Goal: Task Accomplishment & Management: Manage account settings

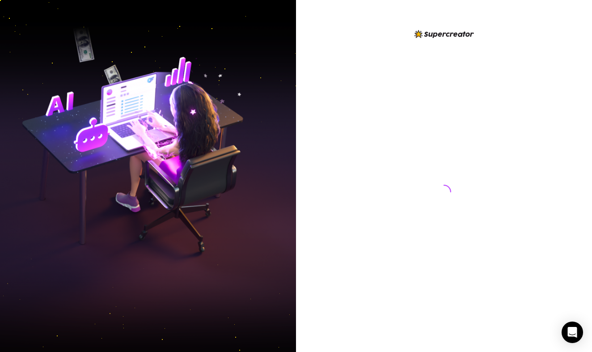
click at [445, 46] on div at bounding box center [444, 187] width 14 height 299
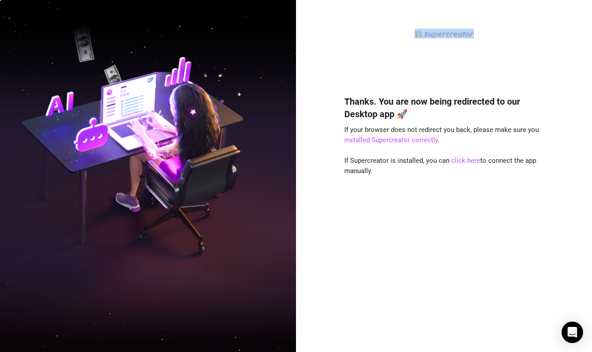
click at [445, 46] on div "Thanks. You are now being redirected to our Desktop app 🚀 If your browser does …" at bounding box center [445, 183] width 200 height 309
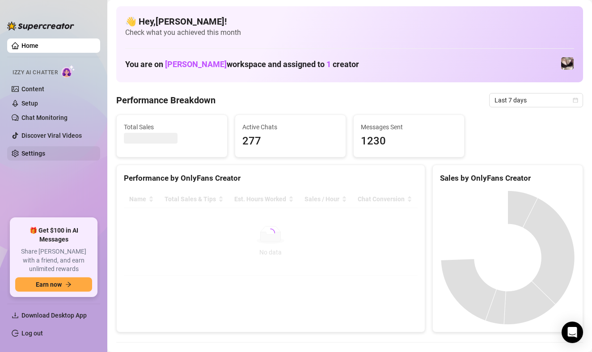
click at [45, 155] on link "Settings" at bounding box center [33, 153] width 24 height 7
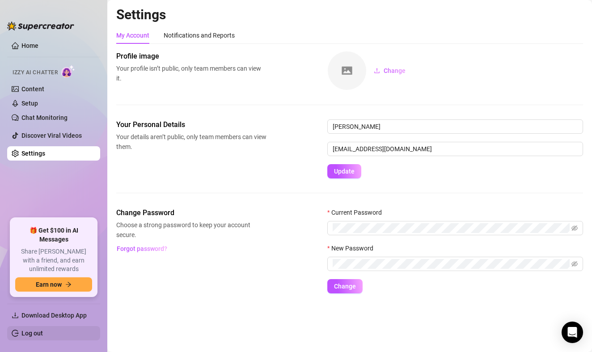
click at [43, 334] on link "Log out" at bounding box center [31, 333] width 21 height 7
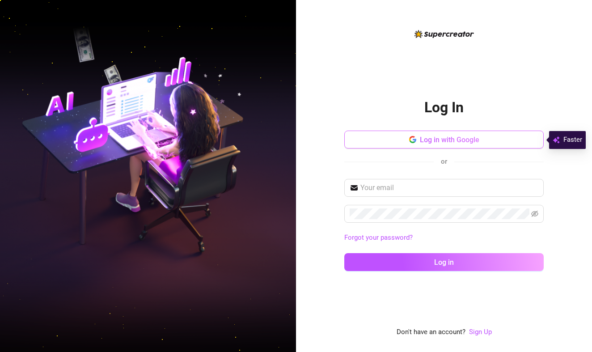
click at [426, 137] on span "Log in with Google" at bounding box center [450, 140] width 60 height 9
